Goal: Task Accomplishment & Management: Complete application form

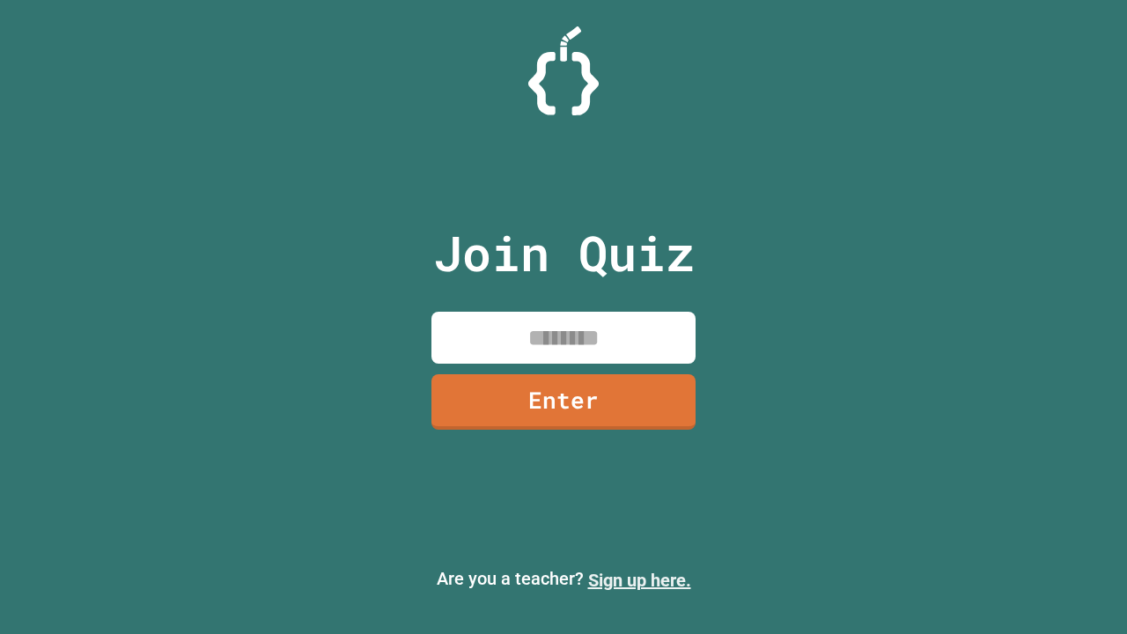
click at [639, 580] on link "Sign up here." at bounding box center [639, 580] width 103 height 21
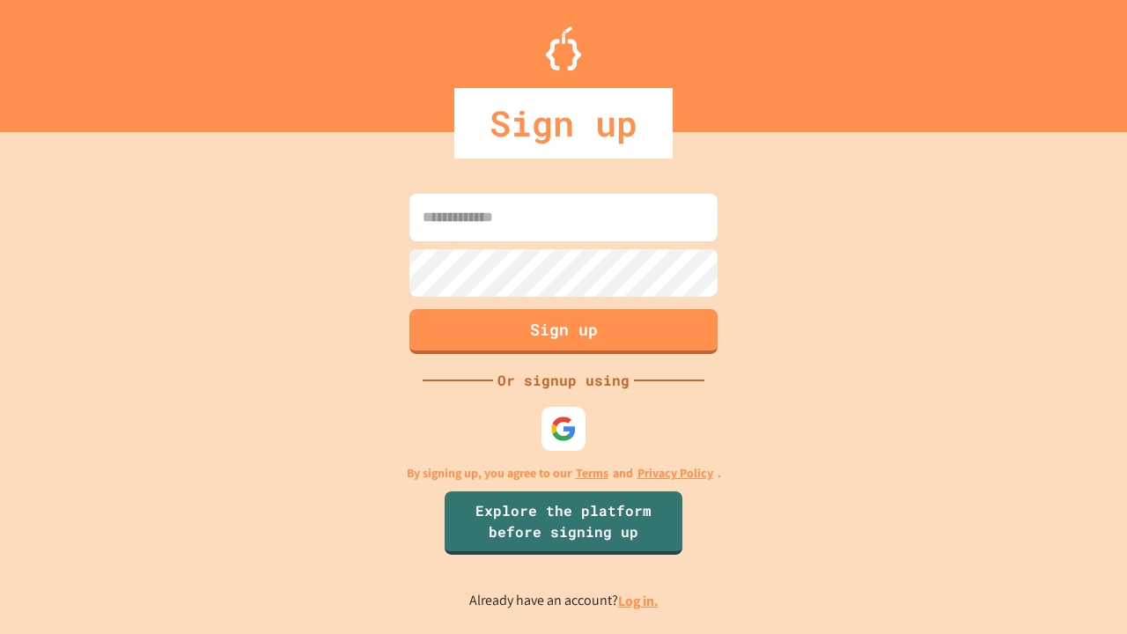
click at [639, 600] on link "Log in." at bounding box center [638, 601] width 41 height 18
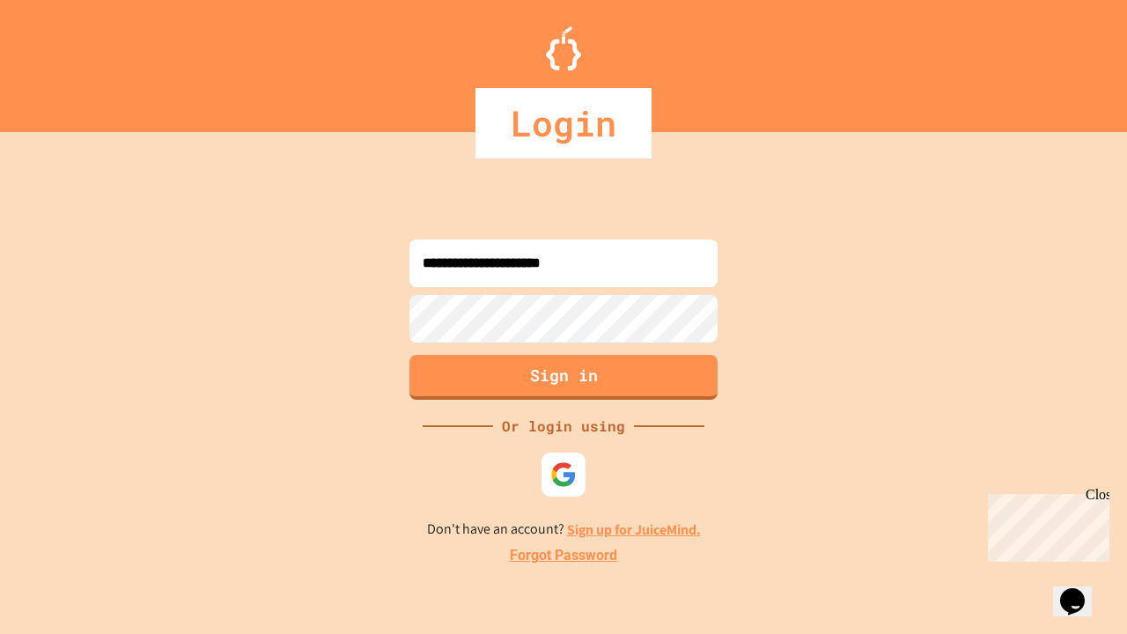
type input "**********"
